Goal: Contribute content: Add original content to the website for others to see

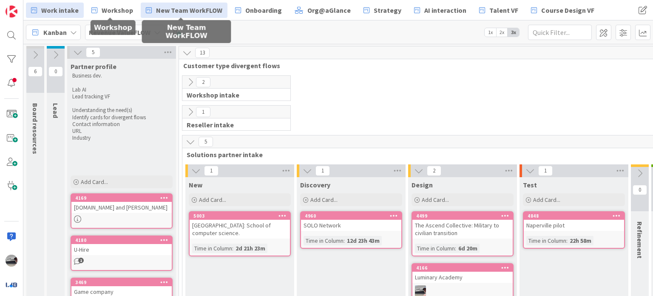
scroll to position [91, 74]
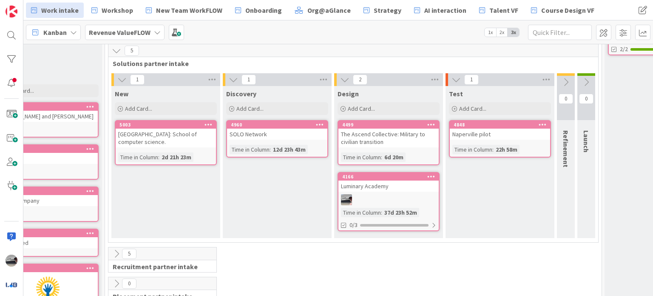
click at [133, 28] on b "Revenue ValueFLOW" at bounding box center [120, 32] width 62 height 9
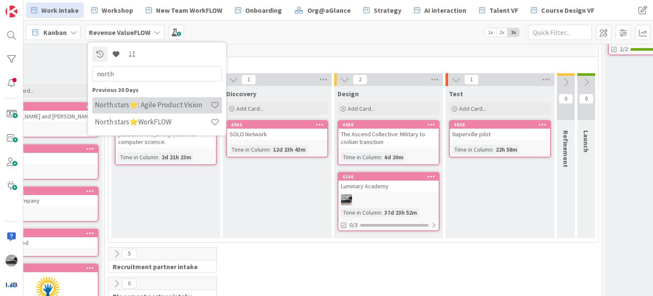
type input "north"
click at [147, 108] on h4 "North stars⭐: Agile Product Vision" at bounding box center [153, 105] width 116 height 9
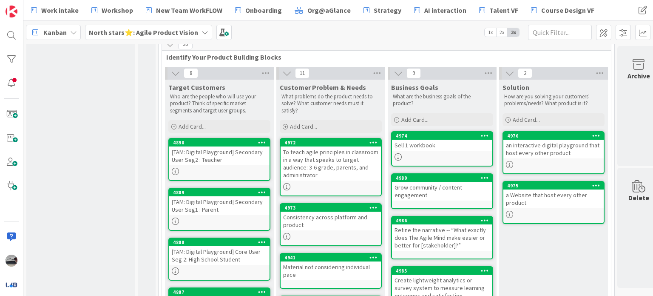
scroll to position [255, 0]
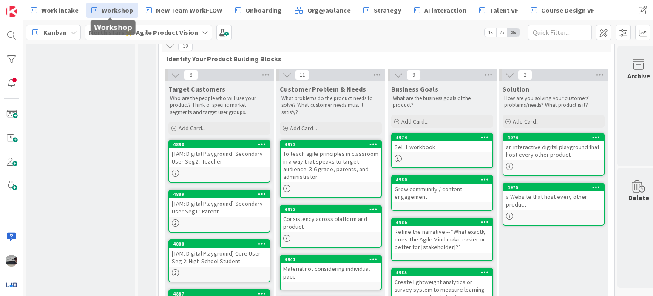
click at [112, 6] on span "Workshop" at bounding box center [117, 10] width 31 height 10
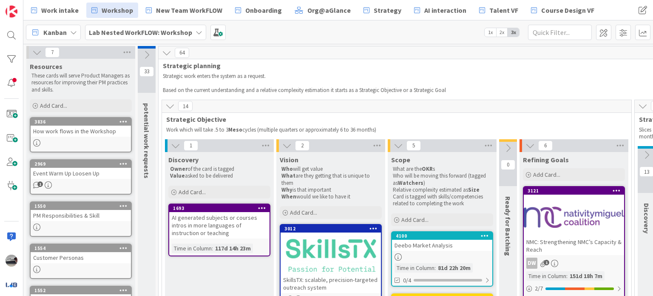
click at [177, 145] on icon at bounding box center [175, 145] width 9 height 9
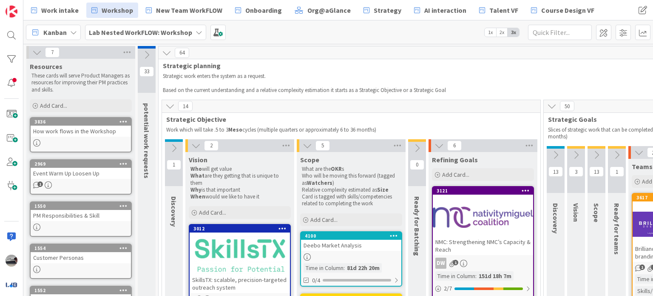
click at [199, 144] on icon at bounding box center [195, 145] width 9 height 9
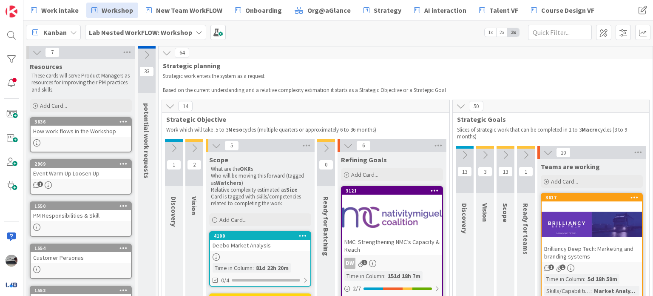
click at [215, 144] on icon at bounding box center [216, 145] width 9 height 9
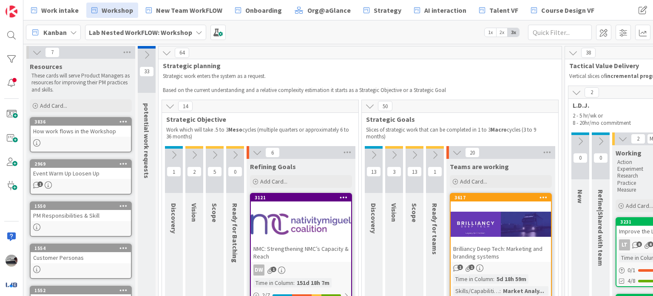
click at [259, 156] on icon at bounding box center [257, 152] width 9 height 9
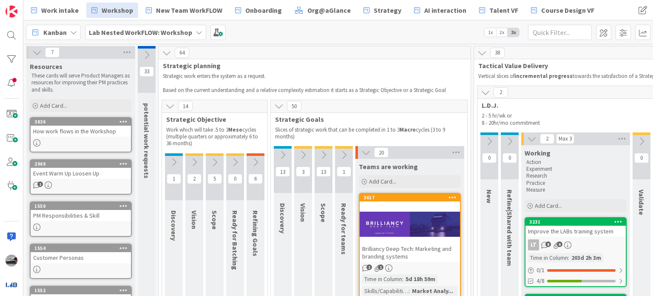
click at [286, 154] on icon at bounding box center [282, 154] width 9 height 9
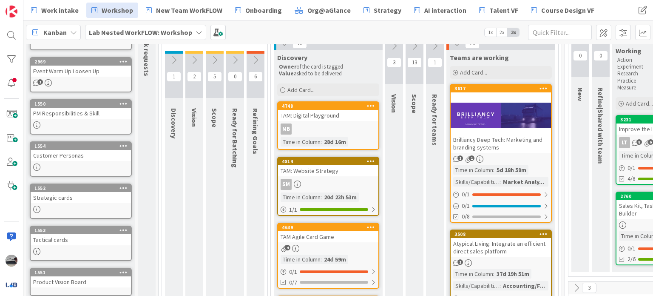
scroll to position [128, 0]
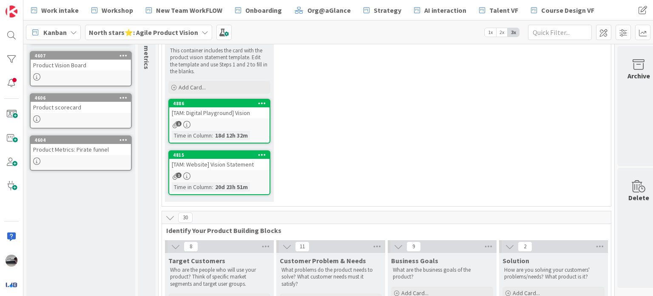
scroll to position [85, 0]
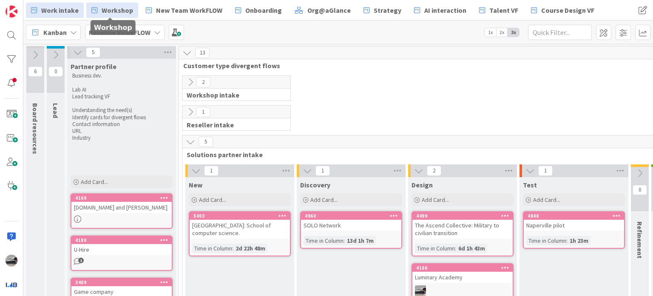
click at [122, 12] on span "Workshop" at bounding box center [117, 10] width 31 height 10
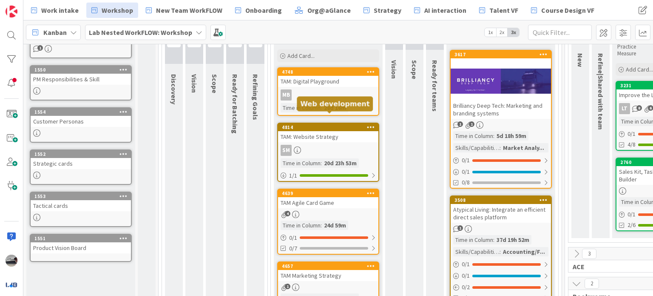
scroll to position [85, 0]
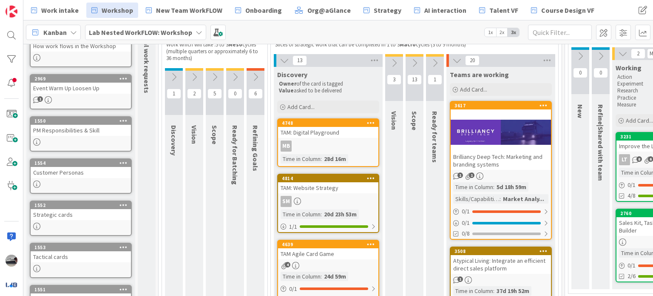
click at [352, 136] on div "TAM: Digital Playground" at bounding box center [328, 132] width 100 height 11
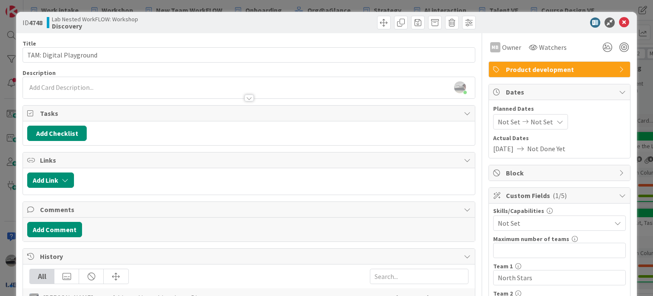
click at [248, 97] on div at bounding box center [249, 97] width 9 height 7
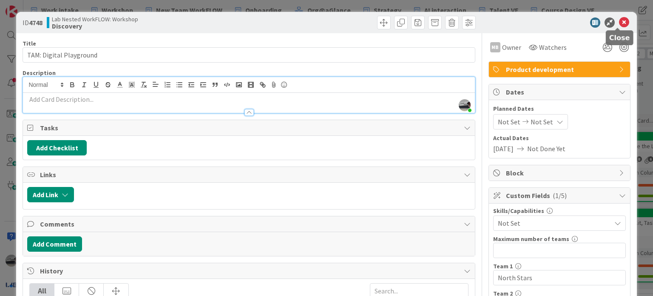
click at [619, 20] on icon at bounding box center [624, 22] width 10 height 10
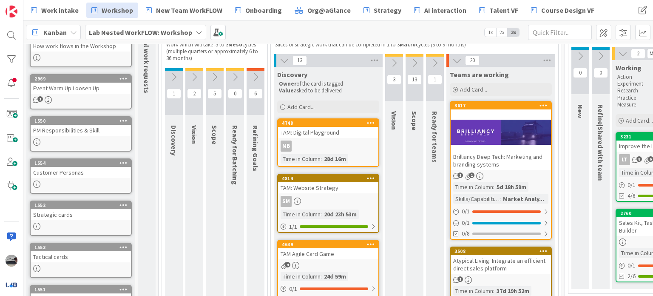
click at [132, 29] on b "Lab Nested WorkFLOW: Workshop" at bounding box center [140, 32] width 103 height 9
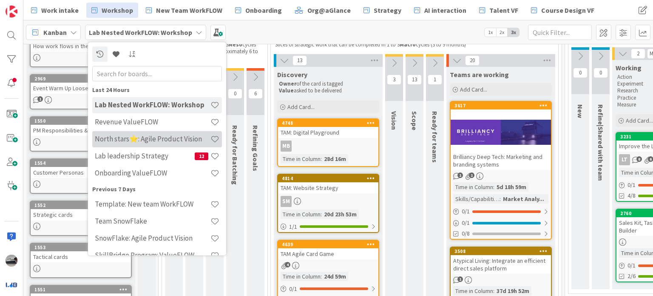
click at [142, 137] on h4 "North stars⭐: Agile Product Vision" at bounding box center [153, 139] width 116 height 9
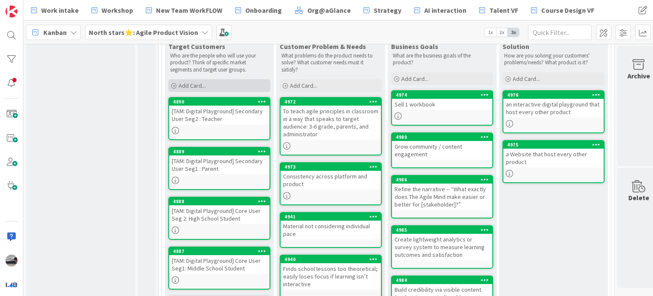
scroll to position [255, 0]
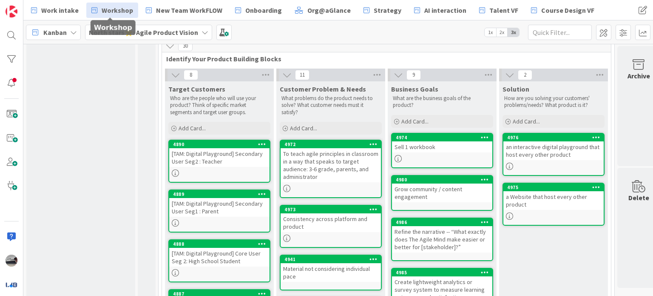
click at [115, 11] on span "Workshop" at bounding box center [117, 10] width 31 height 10
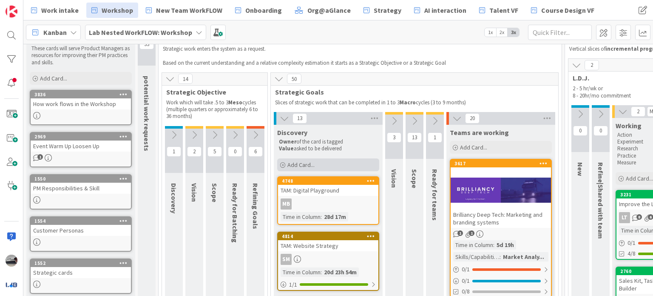
scroll to position [43, 0]
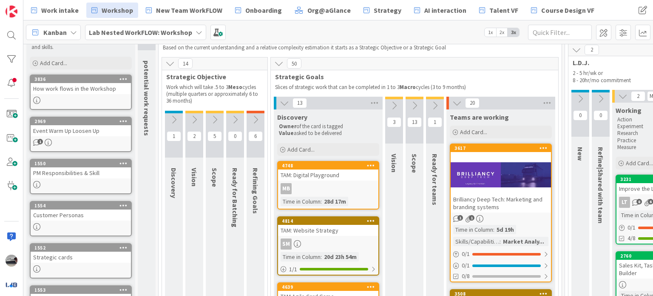
click at [341, 171] on div "TAM: Digital Playground" at bounding box center [328, 174] width 100 height 11
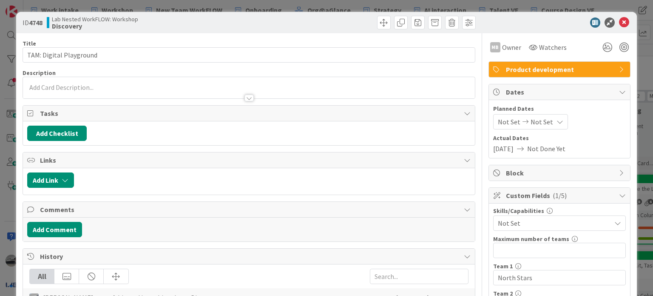
click at [249, 97] on div at bounding box center [249, 97] width 9 height 7
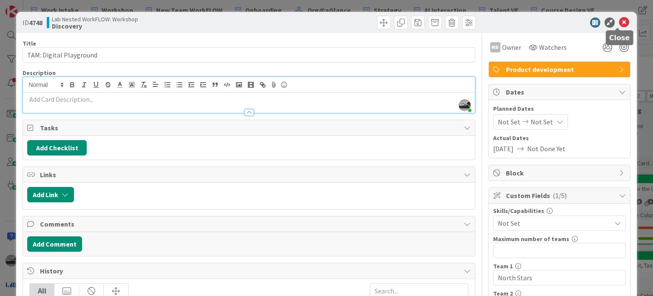
click at [619, 23] on icon at bounding box center [624, 22] width 10 height 10
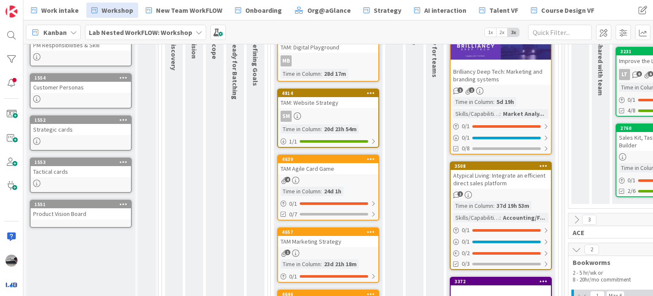
scroll to position [128, 0]
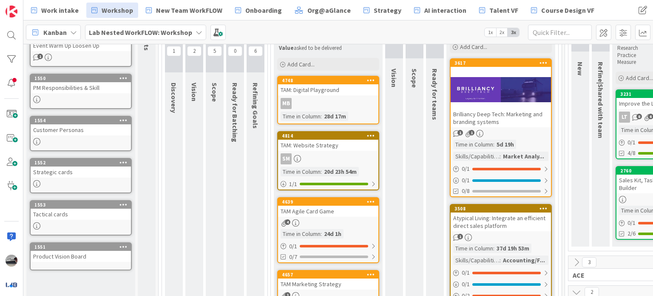
click at [502, 98] on div at bounding box center [501, 89] width 100 height 38
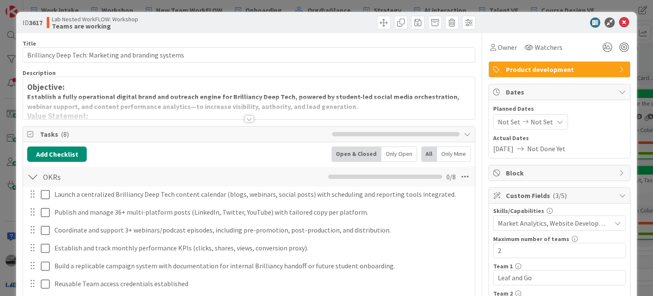
click at [247, 117] on div at bounding box center [249, 118] width 9 height 7
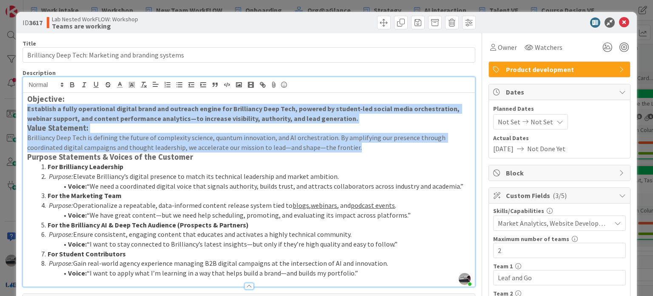
drag, startPoint x: 362, startPoint y: 151, endPoint x: 26, endPoint y: 105, distance: 339.4
click at [26, 105] on div "Objective: Establish a fully operational digital brand and outreach engine for …" at bounding box center [249, 189] width 452 height 193
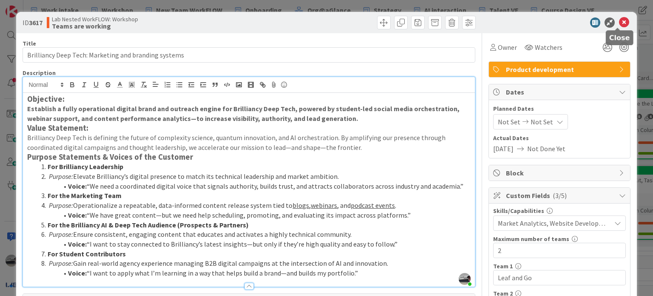
click at [619, 21] on icon at bounding box center [624, 22] width 10 height 10
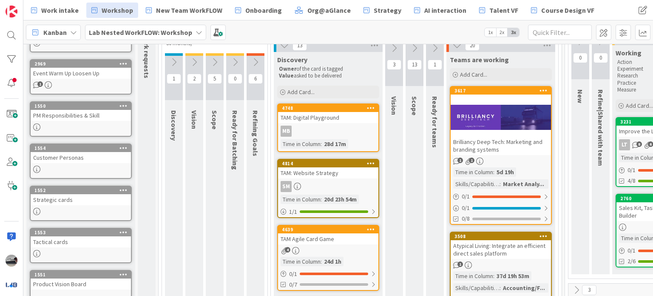
scroll to position [85, 0]
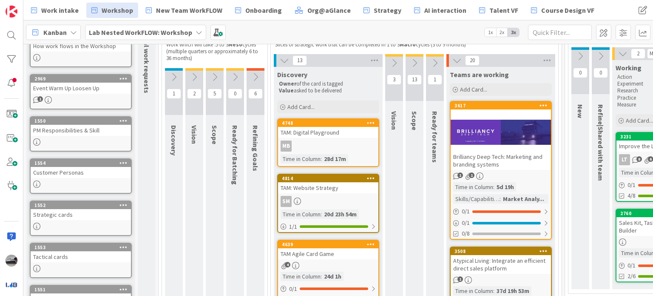
click at [309, 188] on div "TAM: Website Strategy" at bounding box center [328, 187] width 100 height 11
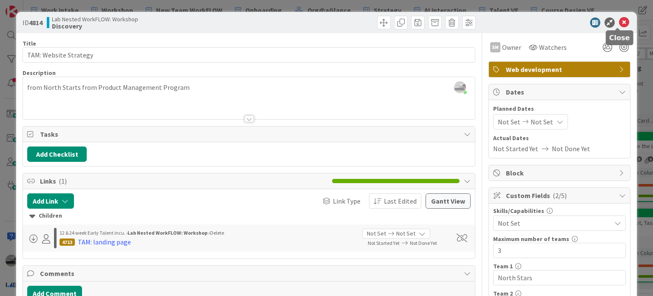
click at [622, 21] on icon at bounding box center [624, 22] width 10 height 10
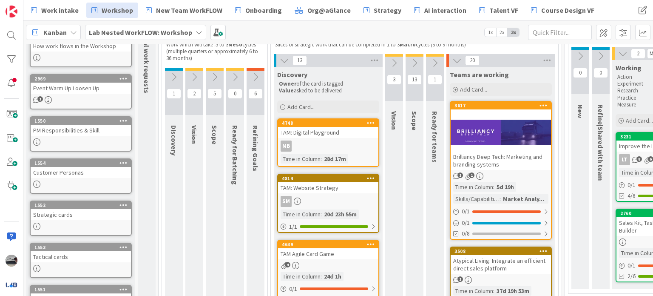
click at [168, 34] on b "Lab Nested WorkFLOW: Workshop" at bounding box center [140, 32] width 103 height 9
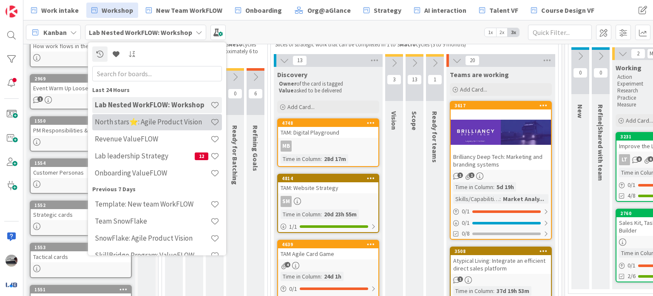
click at [152, 123] on h4 "North stars⭐: Agile Product Vision" at bounding box center [153, 122] width 116 height 9
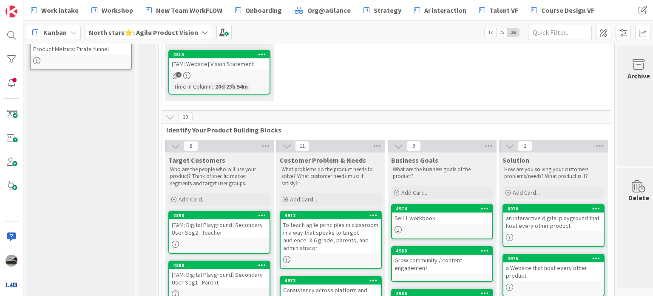
scroll to position [255, 0]
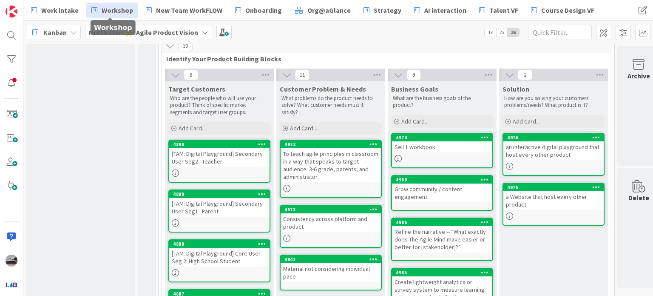
click at [116, 10] on span "Workshop" at bounding box center [117, 10] width 31 height 10
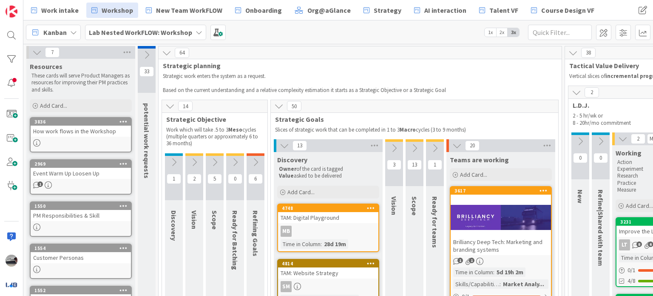
click at [432, 143] on icon at bounding box center [434, 147] width 9 height 9
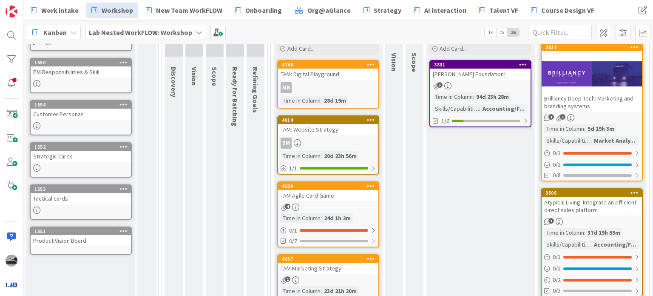
scroll to position [128, 0]
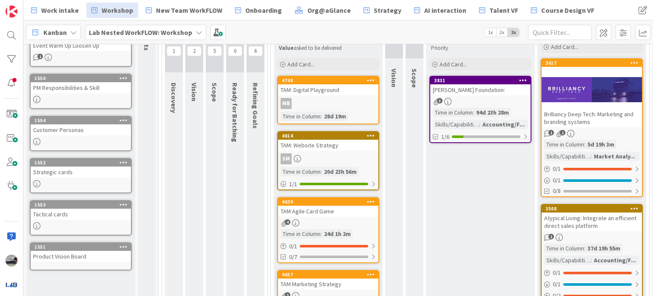
click at [149, 34] on b "Lab Nested WorkFLOW: Workshop" at bounding box center [140, 32] width 103 height 9
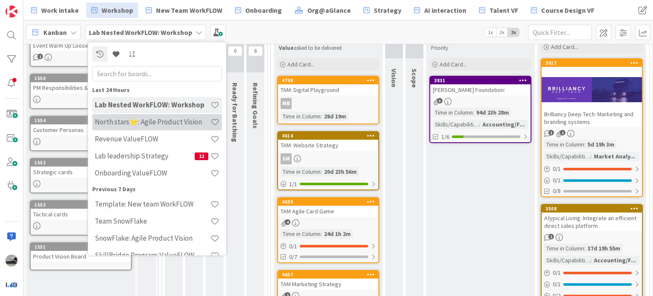
click at [155, 119] on h4 "North stars⭐: Agile Product Vision" at bounding box center [153, 122] width 116 height 9
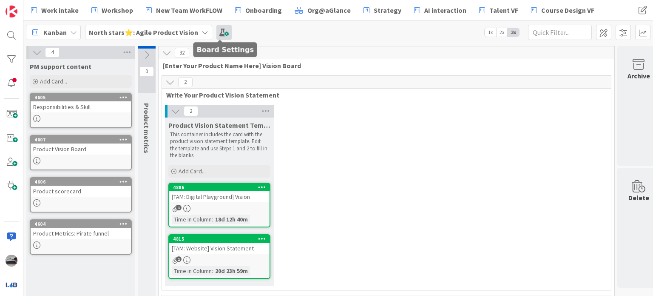
click at [220, 30] on span at bounding box center [223, 32] width 15 height 15
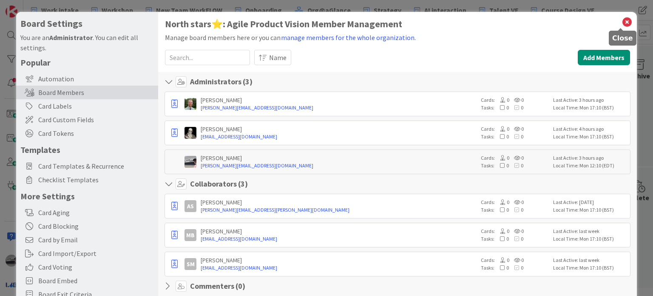
click at [622, 24] on icon at bounding box center [627, 22] width 11 height 12
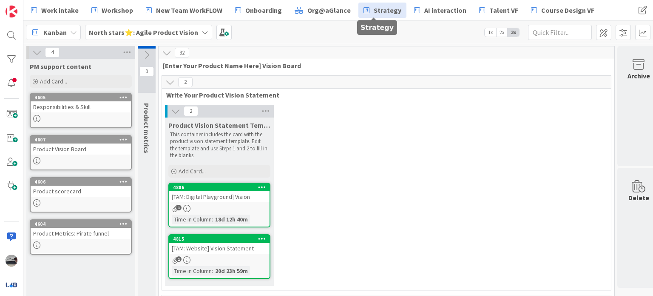
click at [381, 9] on span "Strategy" at bounding box center [388, 10] width 28 height 10
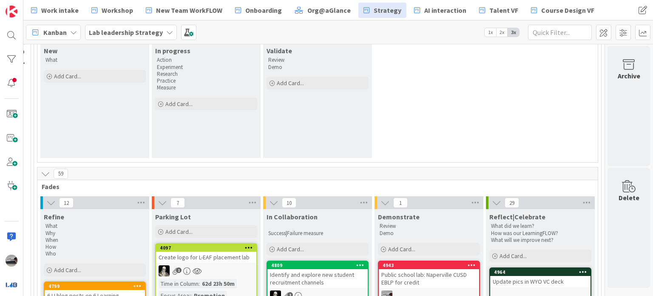
scroll to position [255, 265]
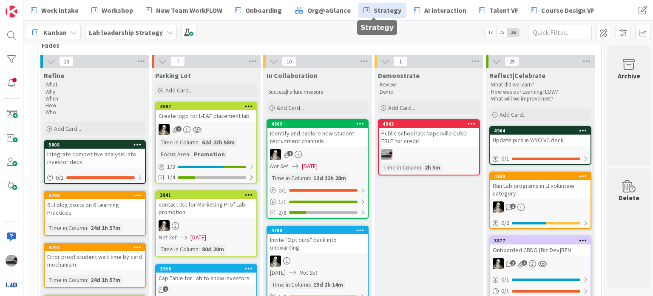
click at [76, 150] on div "Integrate competitive analysis into investor deck" at bounding box center [95, 157] width 100 height 19
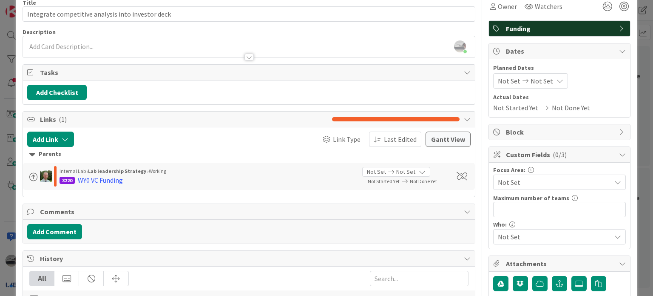
scroll to position [119, 0]
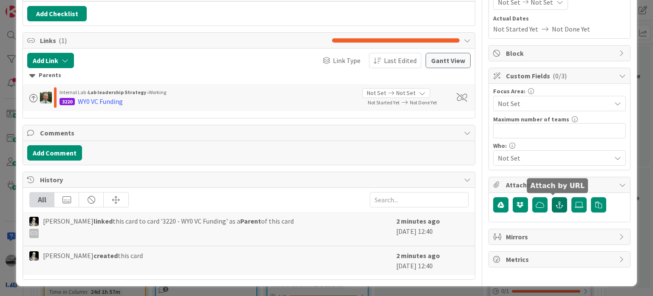
click at [556, 202] on icon "button" at bounding box center [560, 204] width 8 height 7
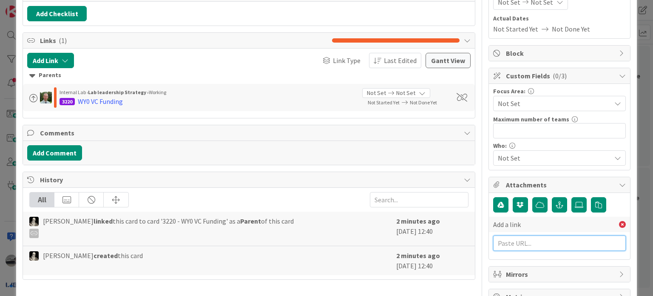
click at [497, 246] on input "text" at bounding box center [559, 242] width 133 height 15
paste input "[URL][DOMAIN_NAME]"
type input "[URL][DOMAIN_NAME]"
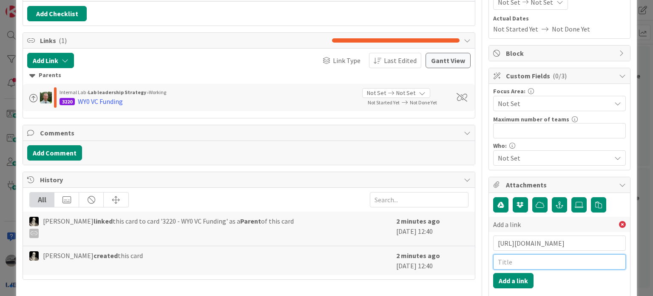
click at [524, 260] on input "text" at bounding box center [559, 261] width 133 height 15
paste input "SWOT Comparisons"
type input "SWOT Comparisons"
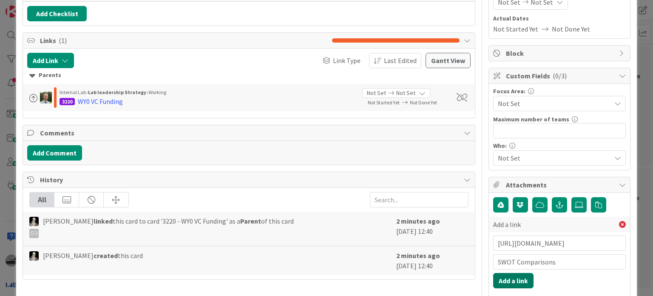
click at [498, 276] on button "Add a link" at bounding box center [513, 280] width 40 height 15
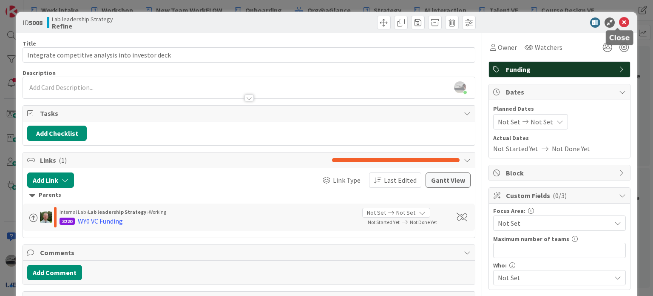
click at [620, 19] on icon at bounding box center [624, 22] width 10 height 10
